Goal: Information Seeking & Learning: Find contact information

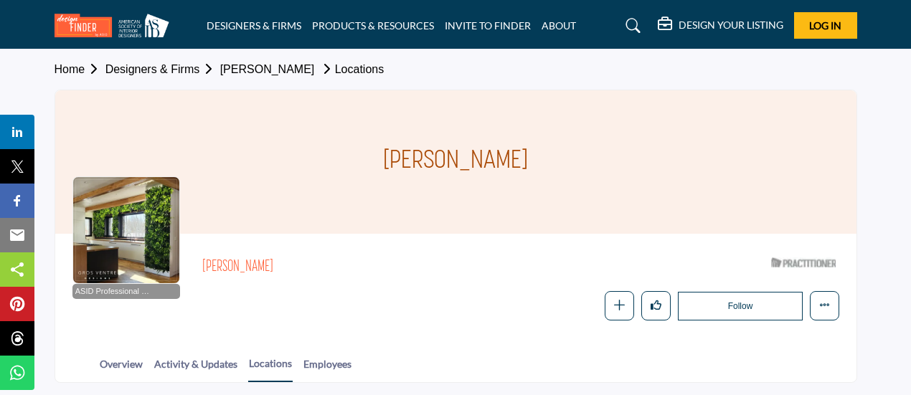
drag, startPoint x: 557, startPoint y: 156, endPoint x: 367, endPoint y: 158, distance: 189.4
click at [367, 158] on div "[PERSON_NAME]" at bounding box center [455, 161] width 801 height 143
copy h1 "Gretchen Manning"
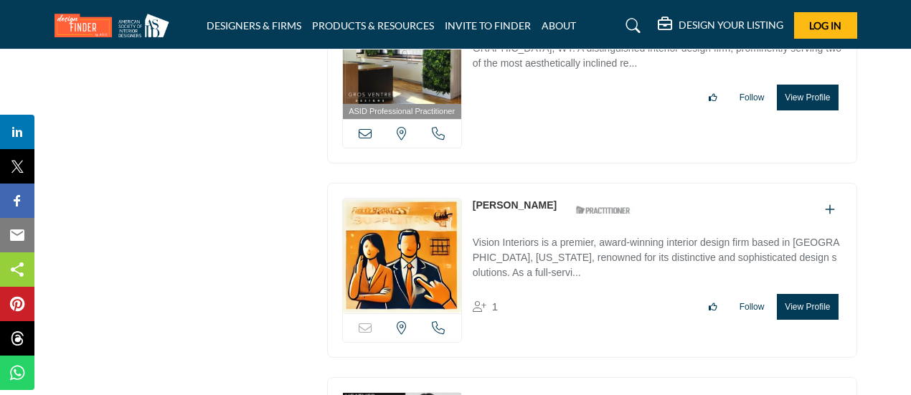
scroll to position [10640, 0]
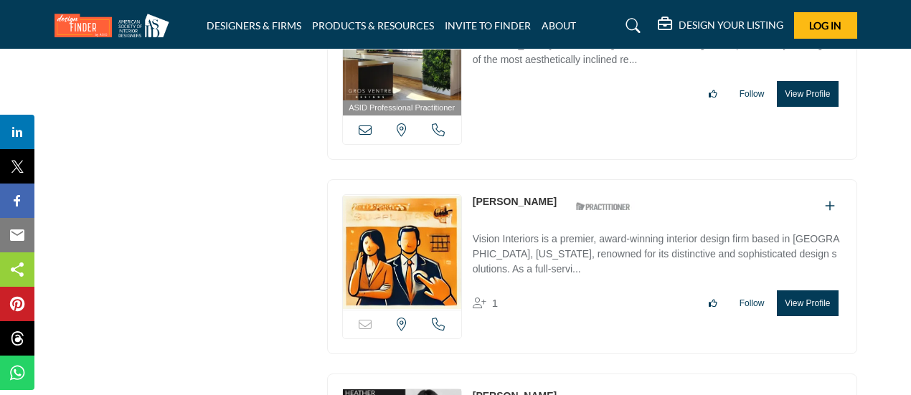
click at [494, 196] on link "Heather Bull" at bounding box center [515, 201] width 84 height 11
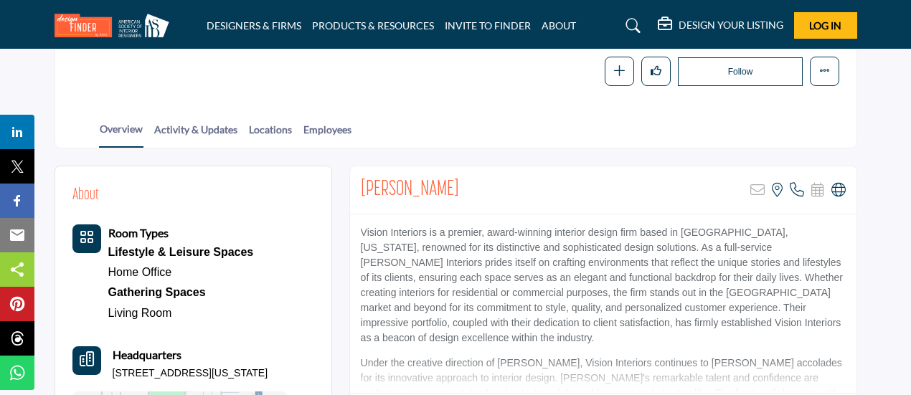
scroll to position [235, 0]
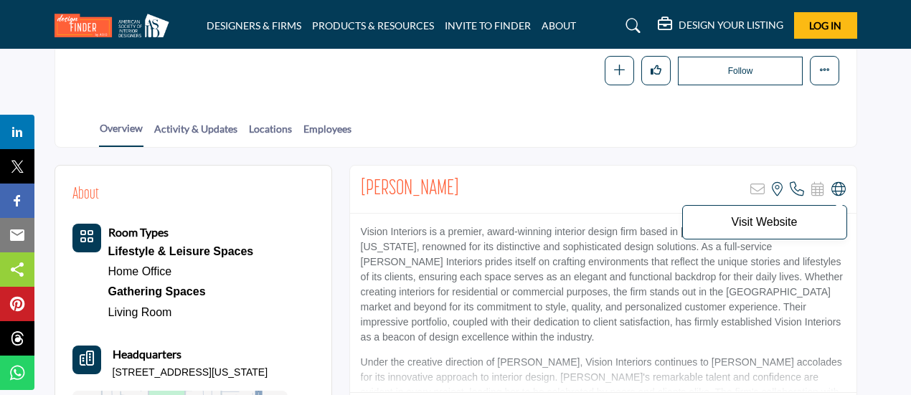
click at [836, 186] on icon at bounding box center [838, 189] width 14 height 14
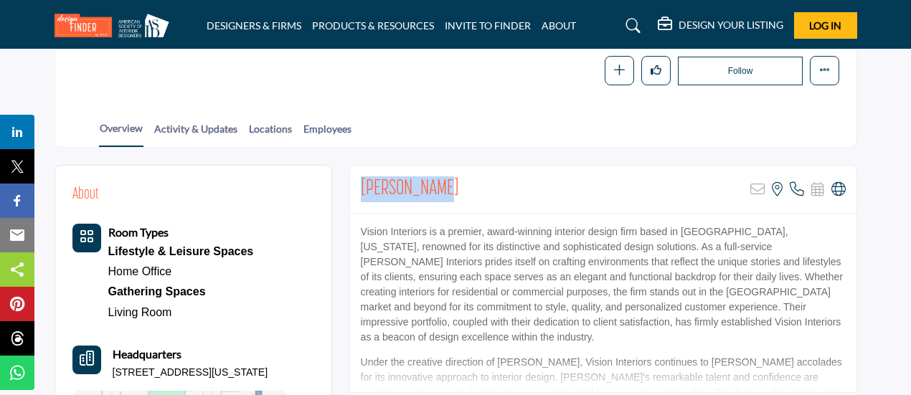
drag, startPoint x: 456, startPoint y: 179, endPoint x: 342, endPoint y: 176, distance: 114.1
copy h2 "Heather Bull"
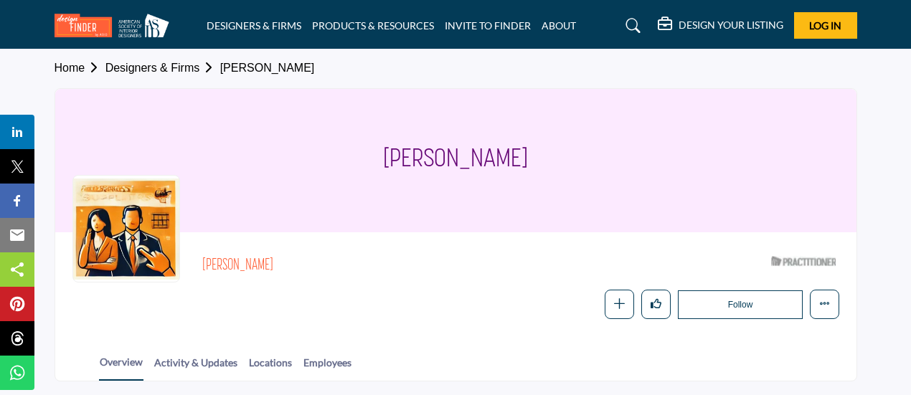
scroll to position [0, 0]
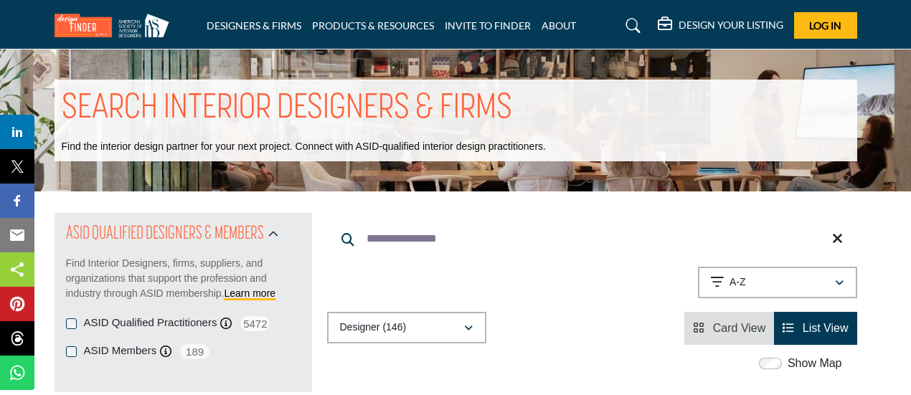
scroll to position [4764, 0]
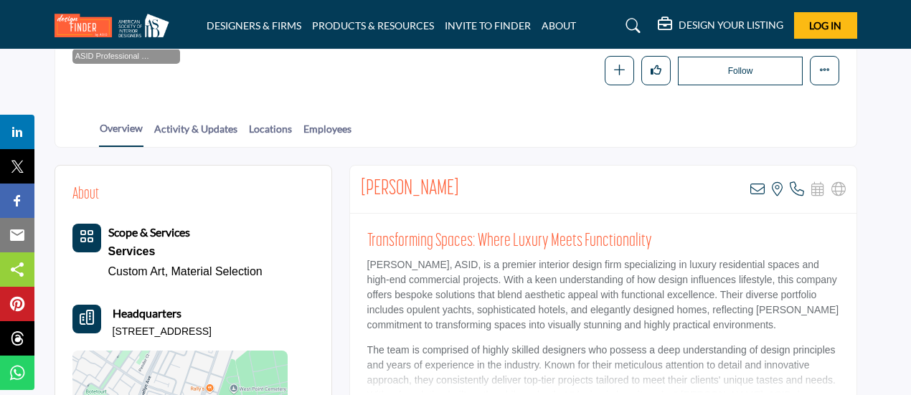
scroll to position [237, 0]
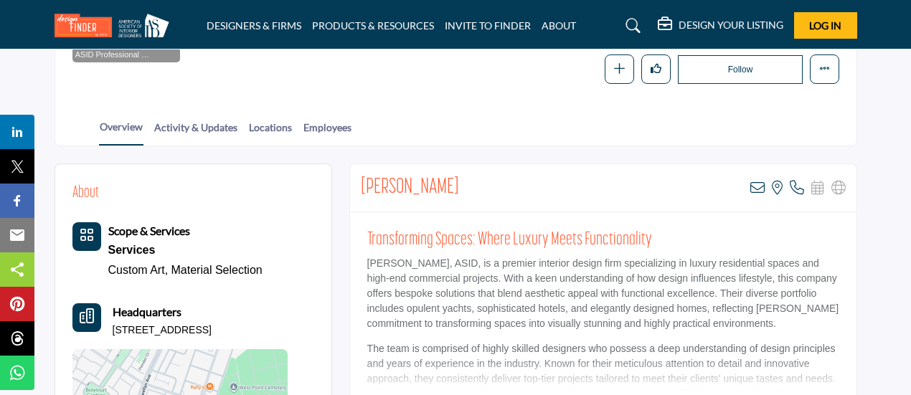
drag, startPoint x: 489, startPoint y: 179, endPoint x: 349, endPoint y: 181, distance: 140.6
click at [349, 181] on div "Heather Robinson View email address of this listing View the location of this l…" at bounding box center [603, 297] width 508 height 266
copy h2 "Heather Robinson"
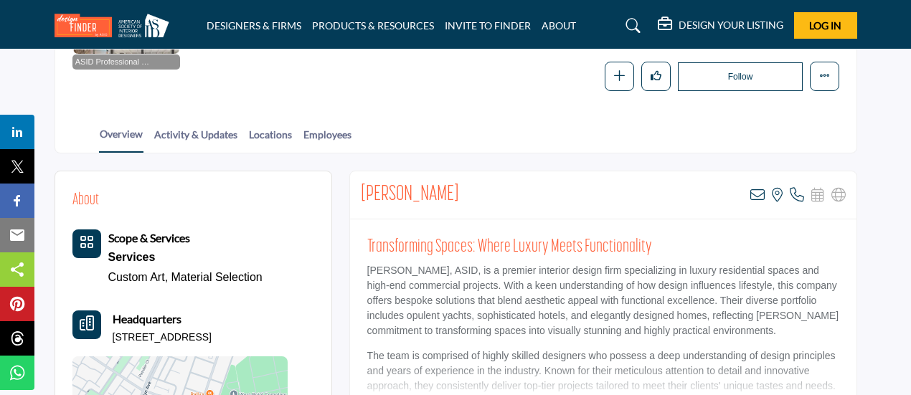
scroll to position [235, 0]
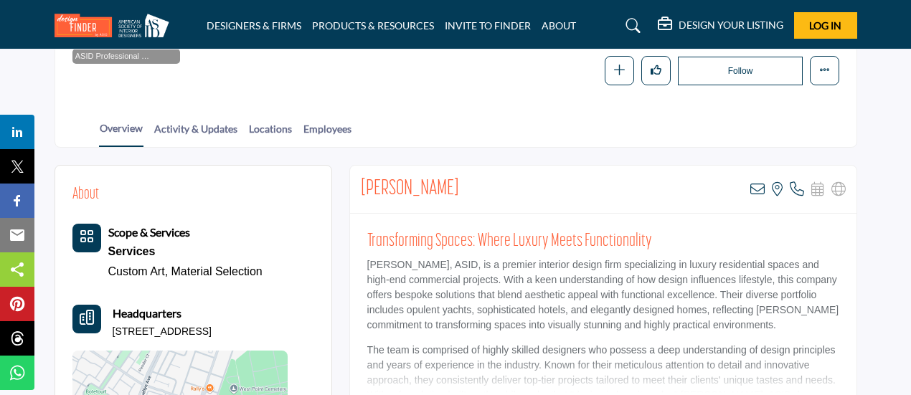
drag, startPoint x: 112, startPoint y: 334, endPoint x: 280, endPoint y: 332, distance: 167.9
click at [280, 332] on div "Headquarters 1008 Granby St, 23510-2505, USA" at bounding box center [179, 322] width 215 height 34
copy p "1008 Granby St, 23510-2505, USA"
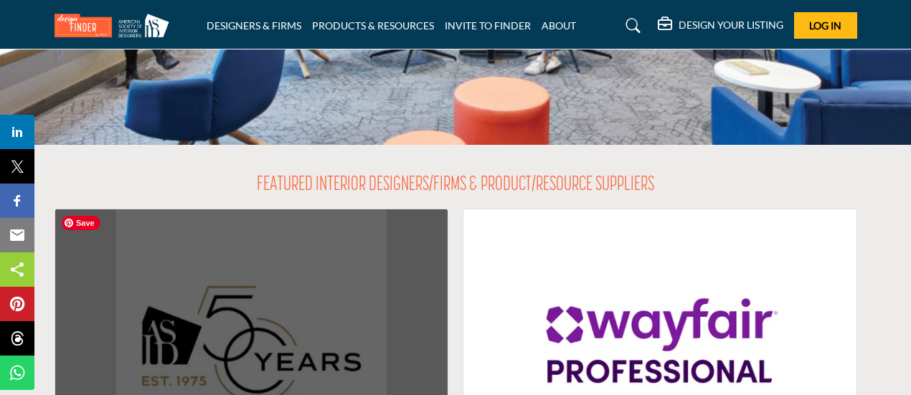
scroll to position [237, 0]
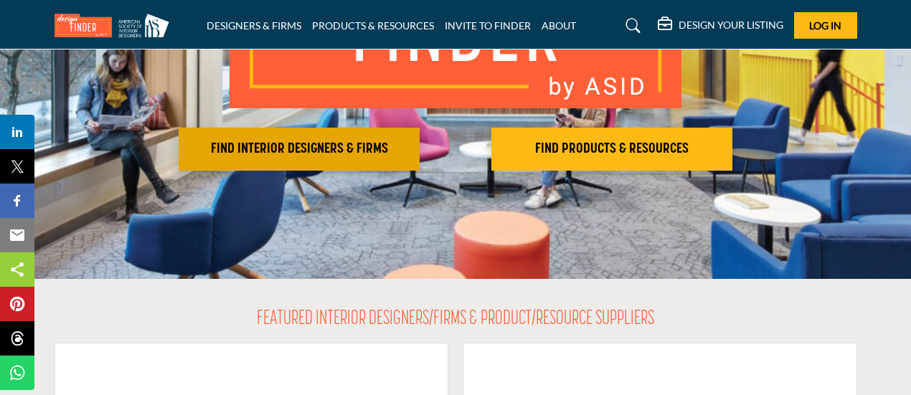
click at [353, 153] on h2 "FIND INTERIOR DESIGNERS & FIRMS" at bounding box center [299, 149] width 232 height 17
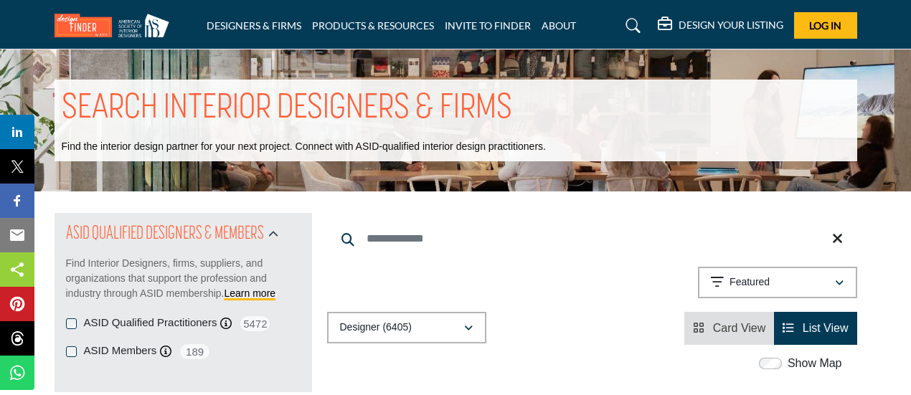
click at [399, 240] on input "Search Keyword" at bounding box center [592, 239] width 530 height 34
type input "**********"
click at [739, 285] on p "Relevance" at bounding box center [752, 282] width 47 height 14
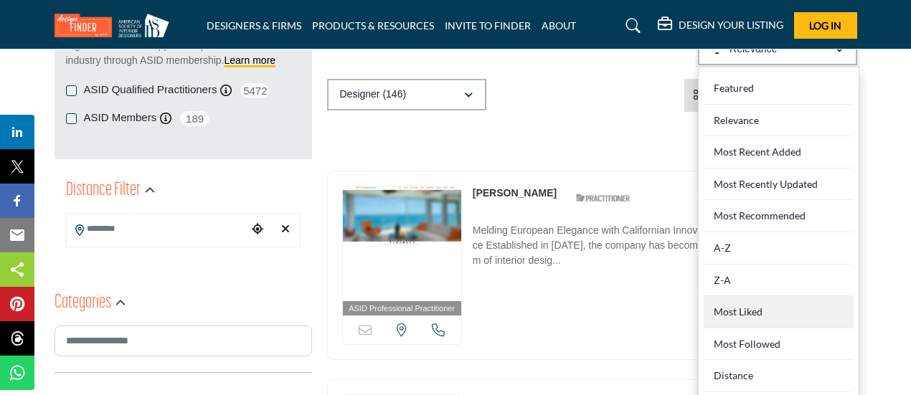
scroll to position [235, 0]
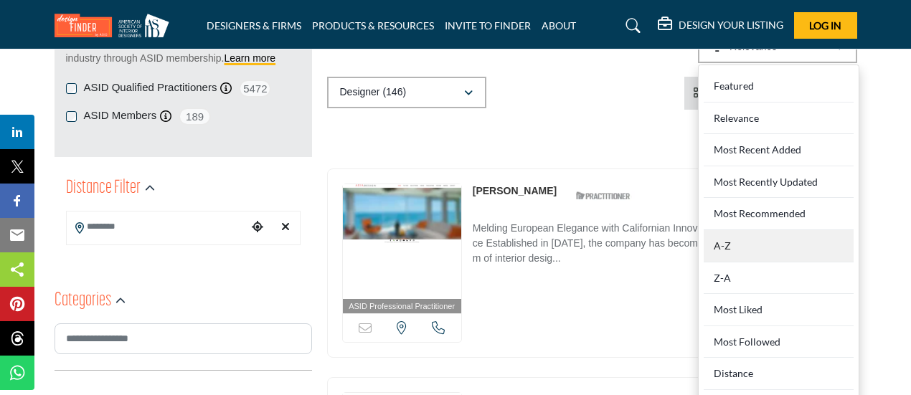
click at [735, 249] on div "A-Z" at bounding box center [779, 246] width 150 height 32
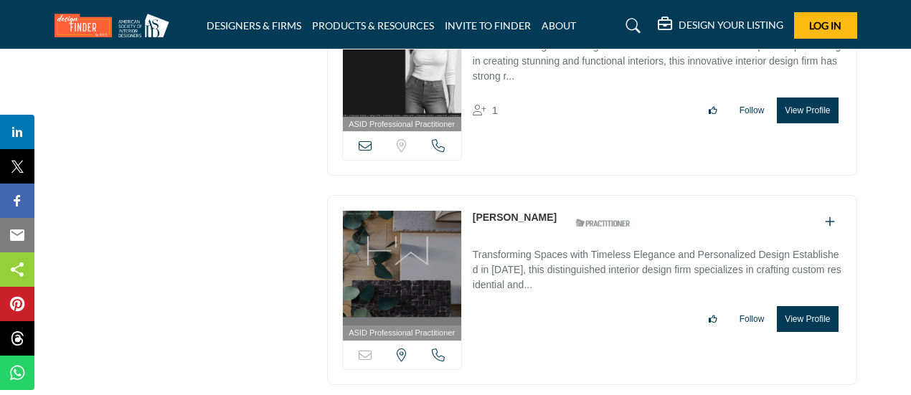
scroll to position [11028, 0]
click at [494, 211] on link "Holly Wright" at bounding box center [515, 216] width 84 height 11
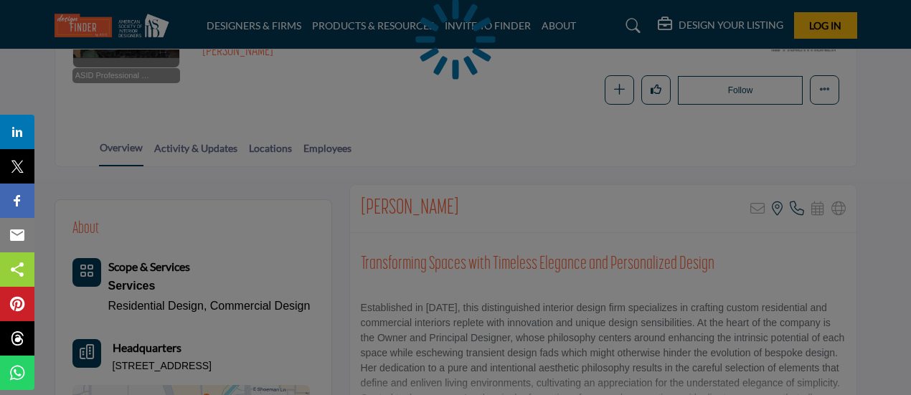
scroll to position [237, 0]
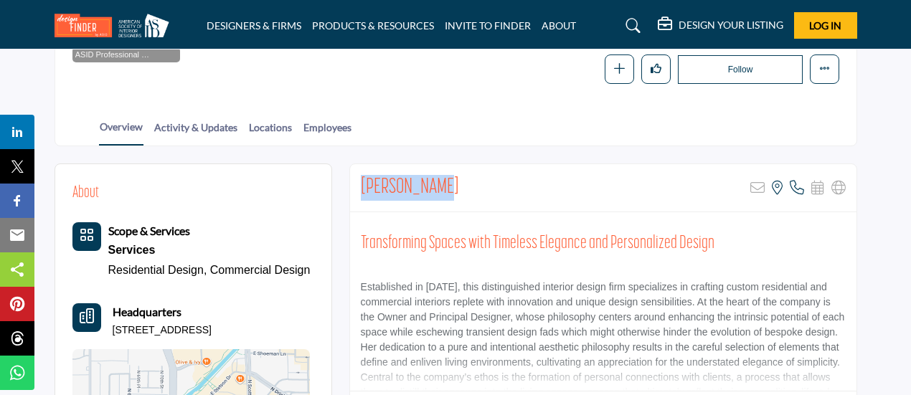
drag, startPoint x: 448, startPoint y: 174, endPoint x: 360, endPoint y: 181, distance: 87.9
click at [360, 181] on div "Holly Wright Sorry, but this listing is on a subscription plan which does not a…" at bounding box center [603, 188] width 506 height 48
copy h2 "Holly Wright"
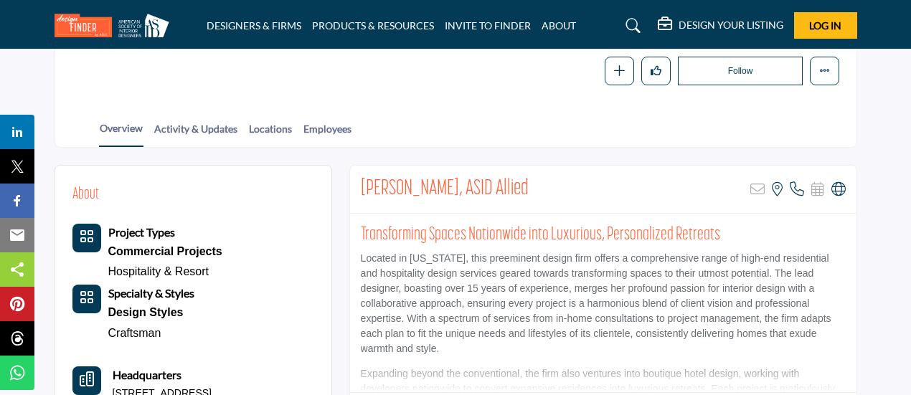
scroll to position [237, 0]
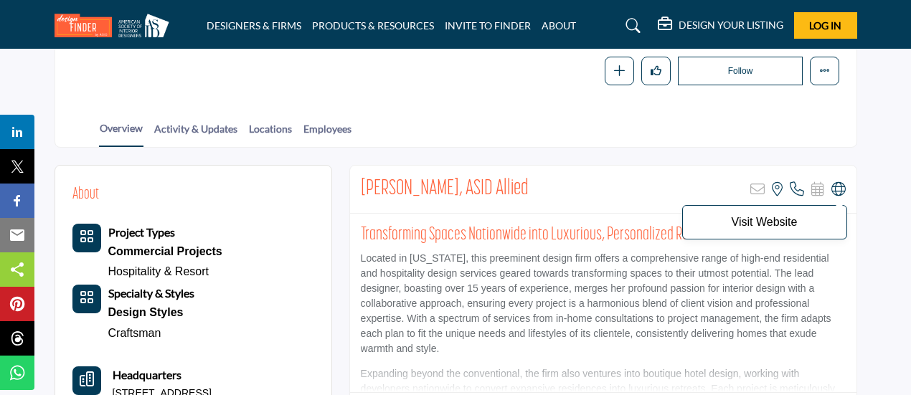
click at [838, 186] on icon at bounding box center [838, 189] width 14 height 14
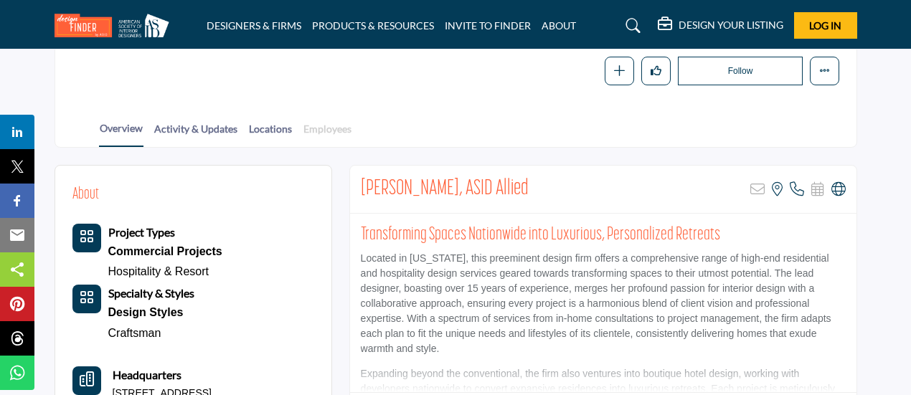
scroll to position [0, 0]
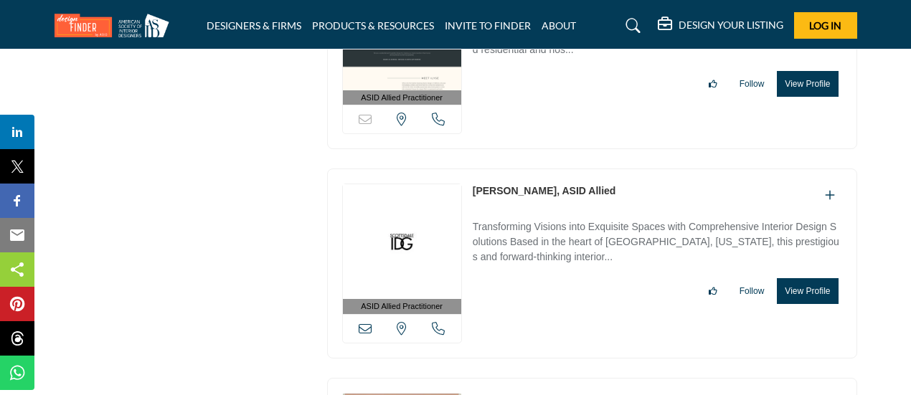
scroll to position [11473, 0]
click at [525, 184] on link "Jacqueline Santos, ASID Allied" at bounding box center [544, 189] width 143 height 11
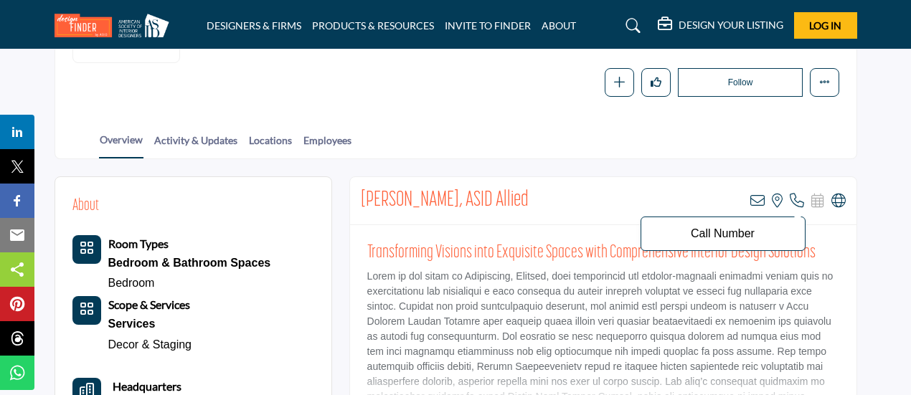
scroll to position [223, 0]
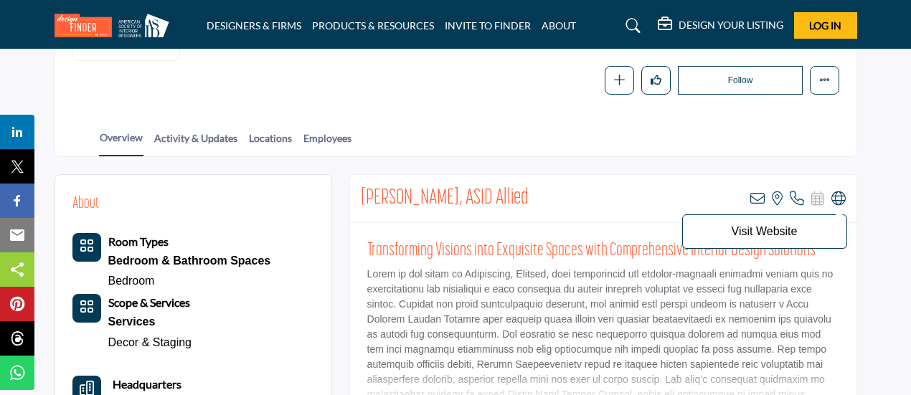
click at [836, 197] on icon at bounding box center [838, 199] width 14 height 14
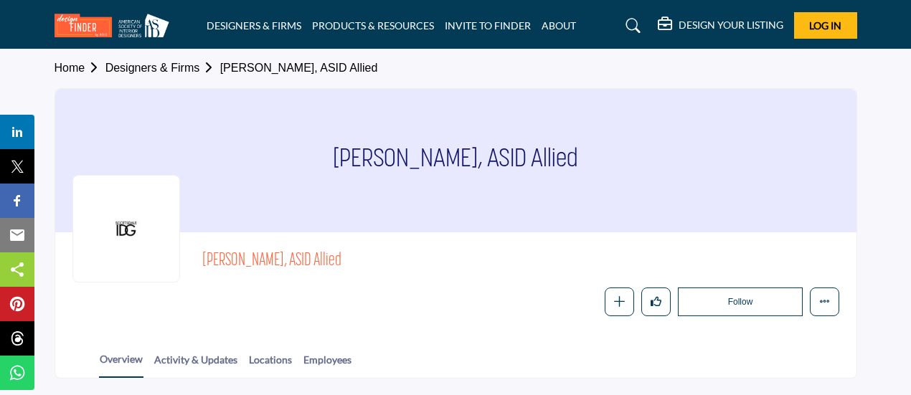
scroll to position [0, 0]
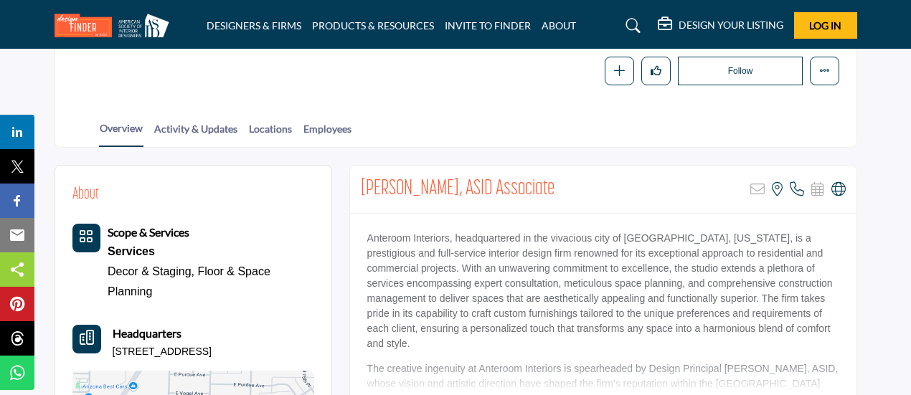
scroll to position [237, 0]
click at [840, 183] on icon at bounding box center [838, 189] width 14 height 14
drag, startPoint x: 366, startPoint y: 237, endPoint x: 449, endPoint y: 235, distance: 83.2
click at [449, 235] on p "Anteroom Interiors, headquartered in the vivacious city of Phoenix, Arizona, is…" at bounding box center [603, 291] width 472 height 121
copy p "Anteroom Interiors"
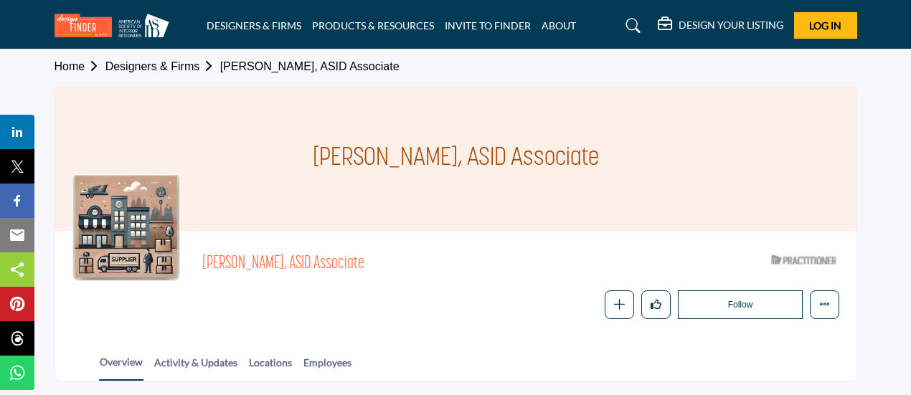
scroll to position [0, 0]
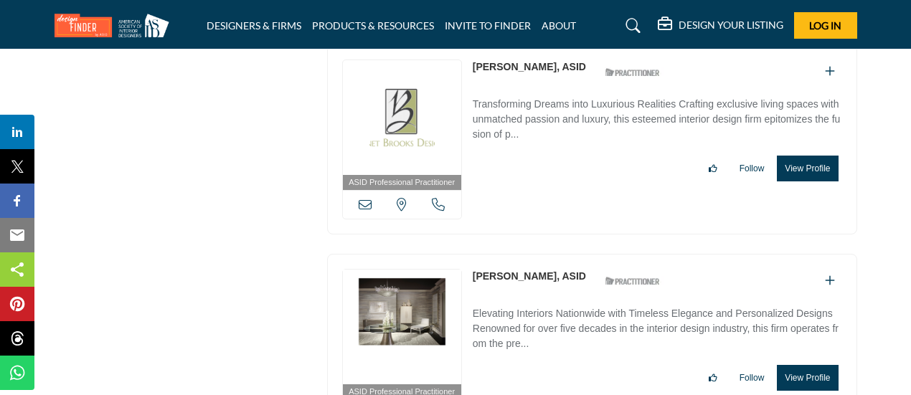
scroll to position [12015, 0]
